Goal: Navigation & Orientation: Understand site structure

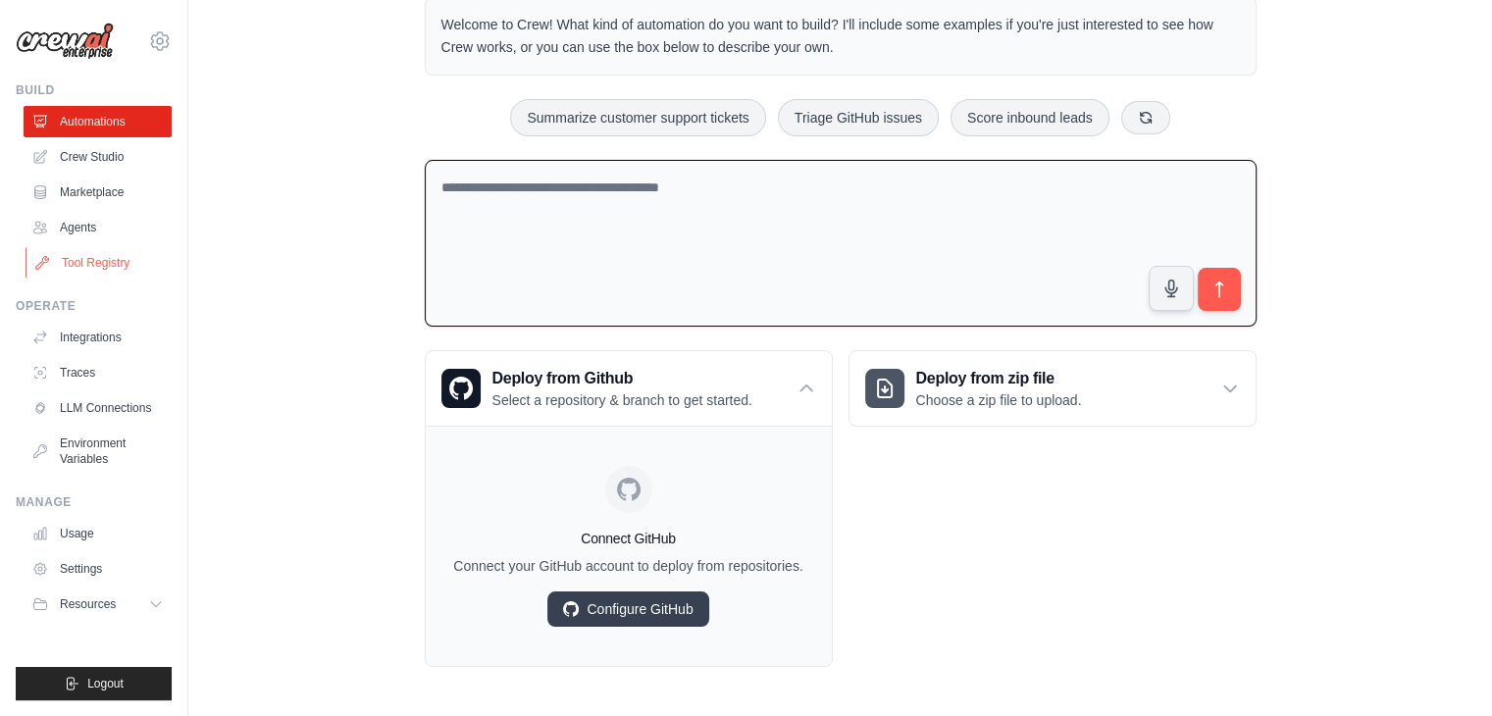
click at [86, 259] on link "Tool Registry" at bounding box center [100, 262] width 148 height 31
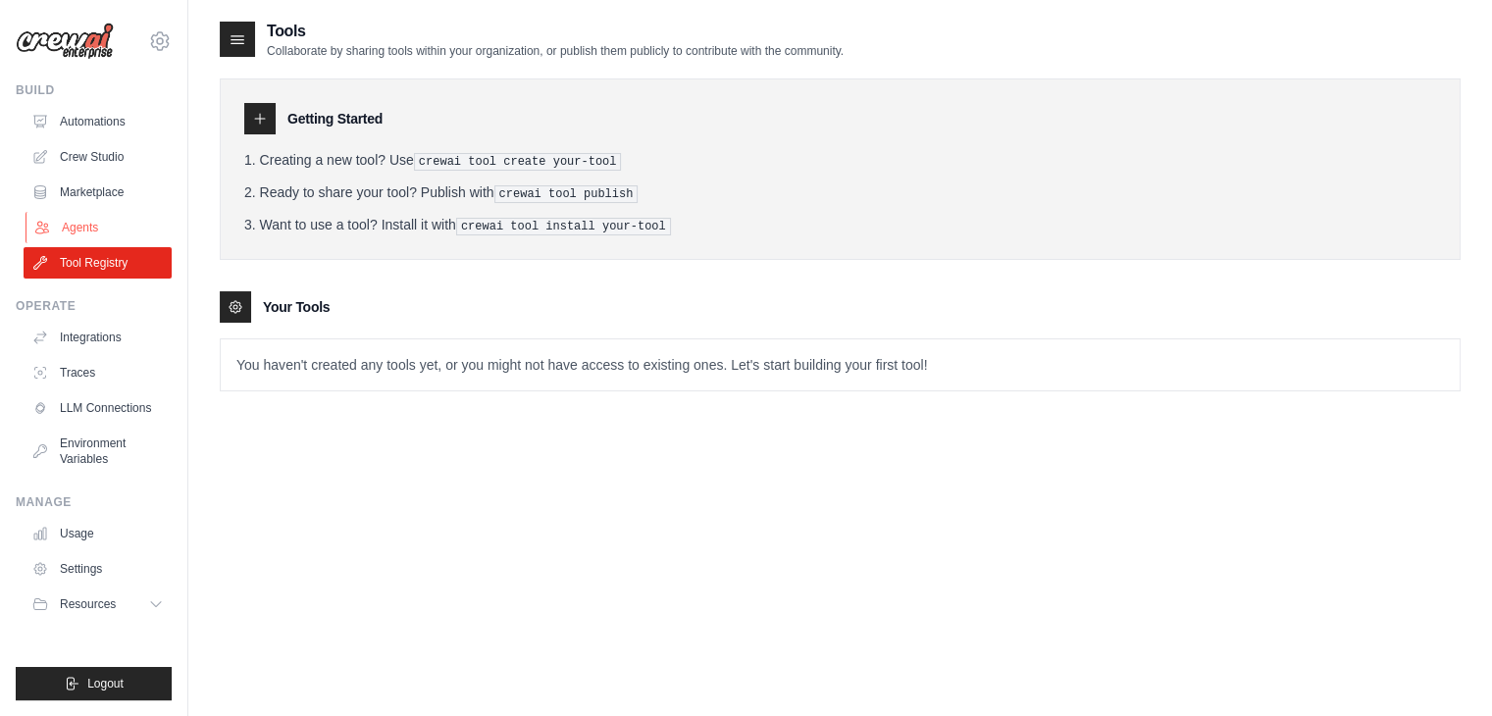
click at [92, 228] on link "Agents" at bounding box center [100, 227] width 148 height 31
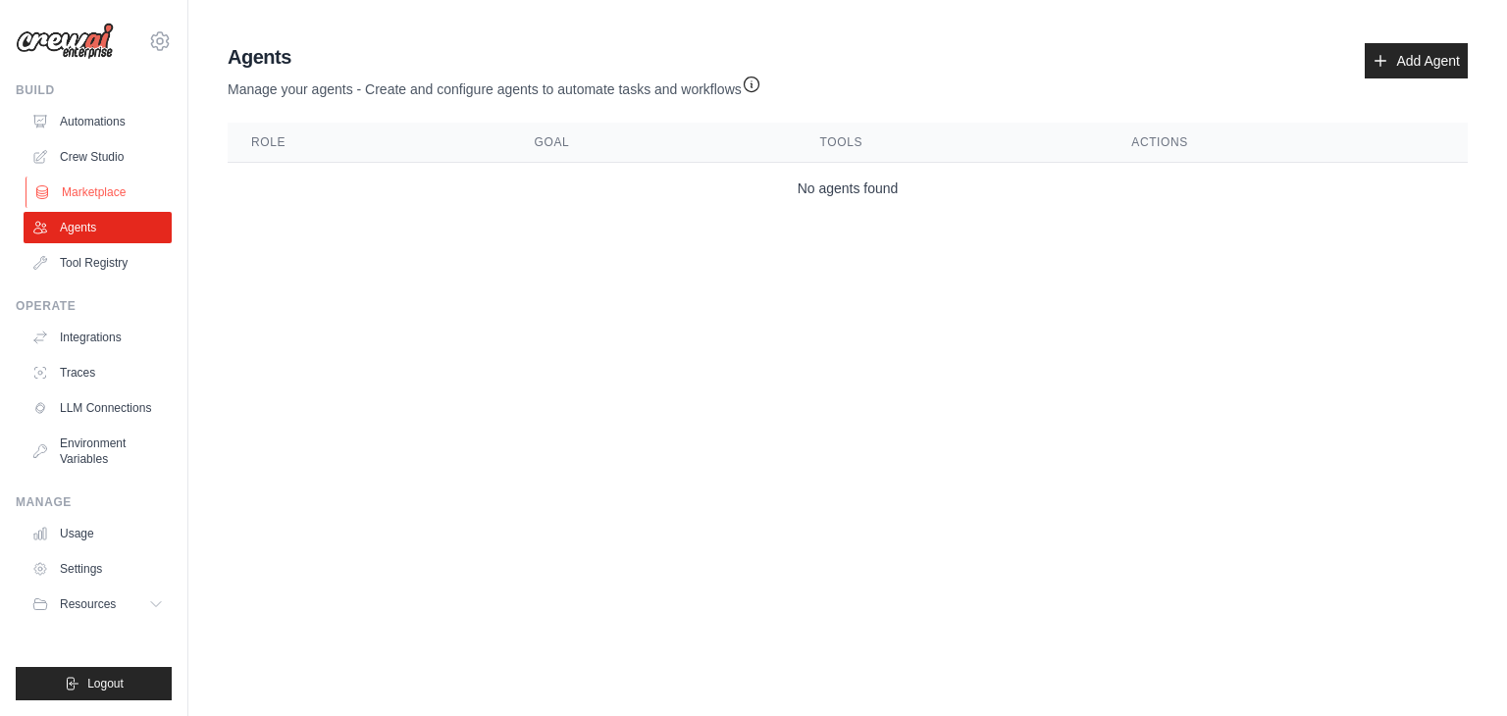
click at [79, 186] on link "Marketplace" at bounding box center [100, 192] width 148 height 31
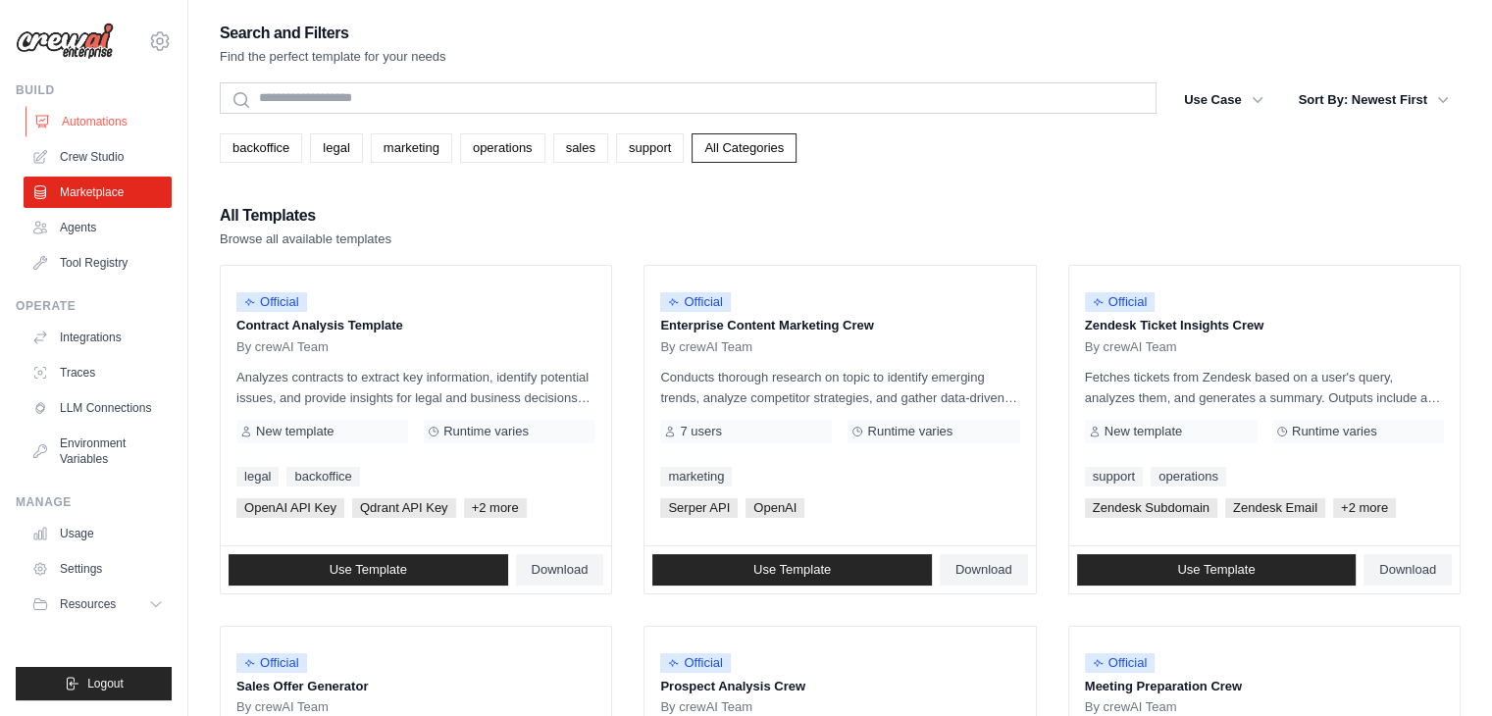
click at [100, 130] on link "Automations" at bounding box center [100, 121] width 148 height 31
